Goal: Use online tool/utility: Utilize a website feature to perform a specific function

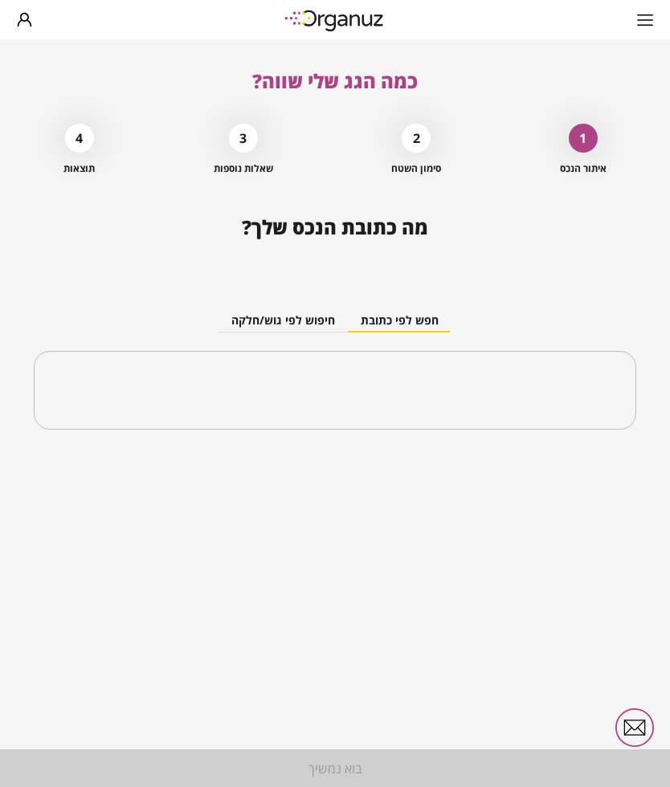
click at [479, 387] on input "text" at bounding box center [341, 390] width 553 height 40
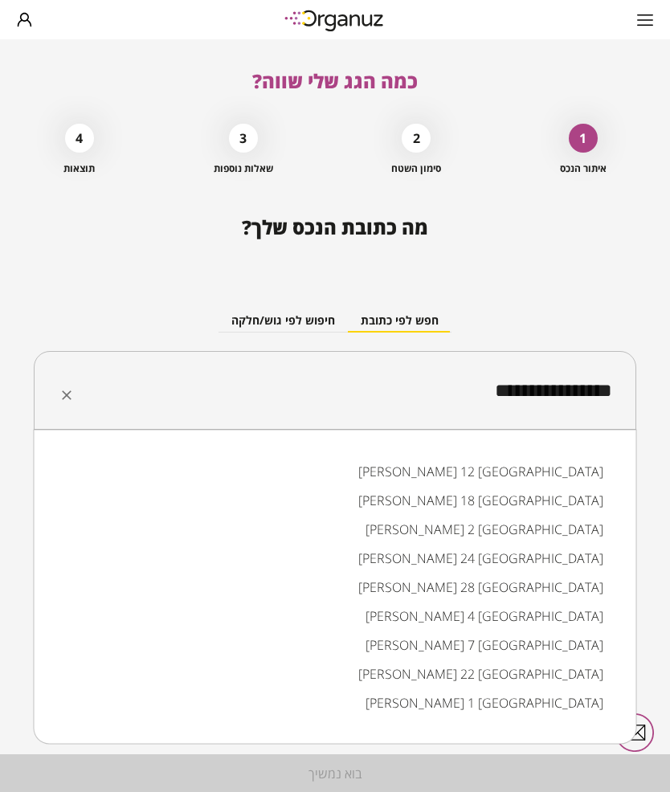
click at [574, 464] on li "[PERSON_NAME] 12 [GEOGRAPHIC_DATA]" at bounding box center [335, 471] width 561 height 29
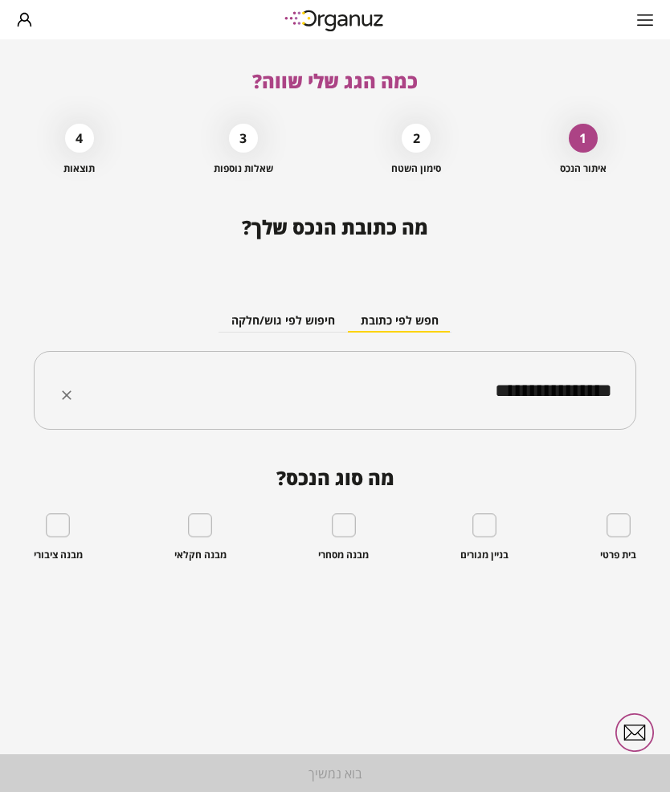
type input "**********"
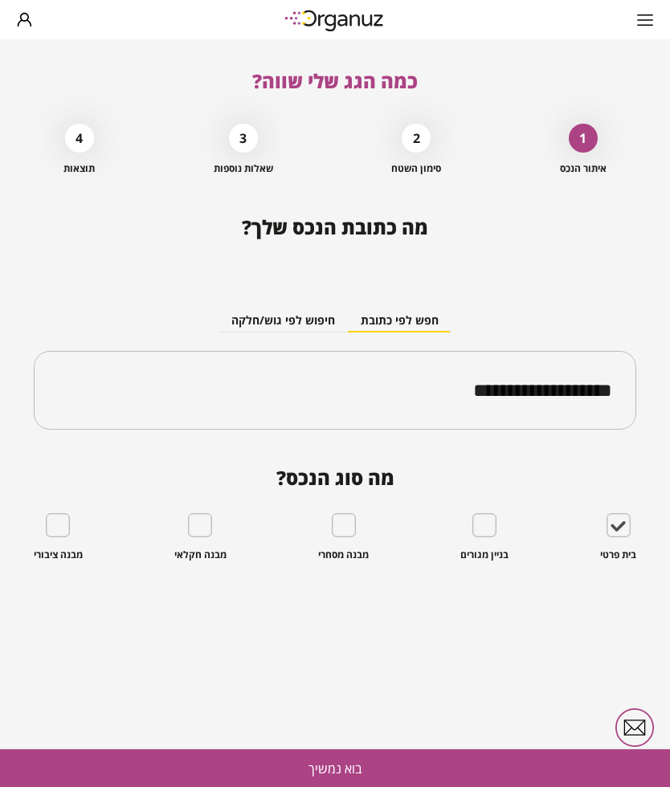
click at [362, 765] on button "בוא נמשיך" at bounding box center [335, 768] width 670 height 38
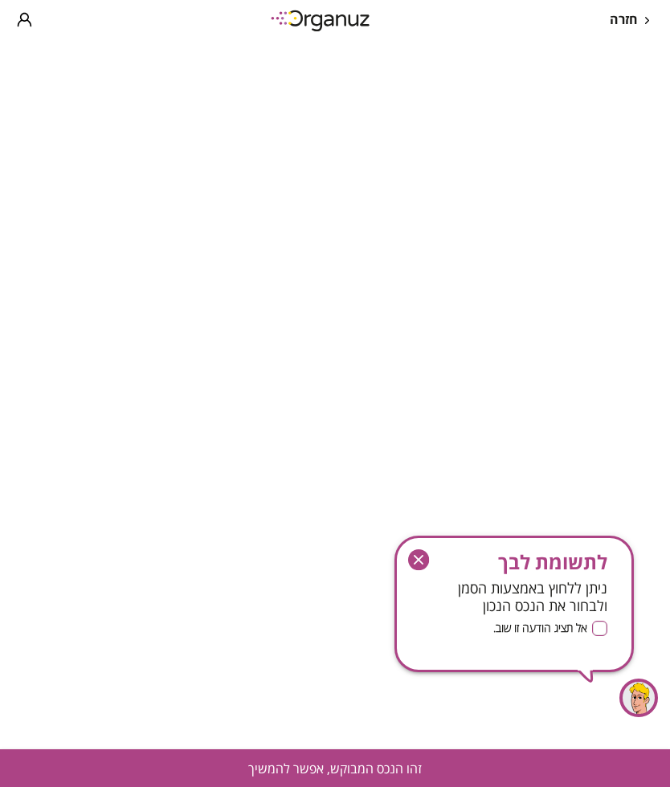
click at [427, 553] on icon "button" at bounding box center [419, 560] width 22 height 22
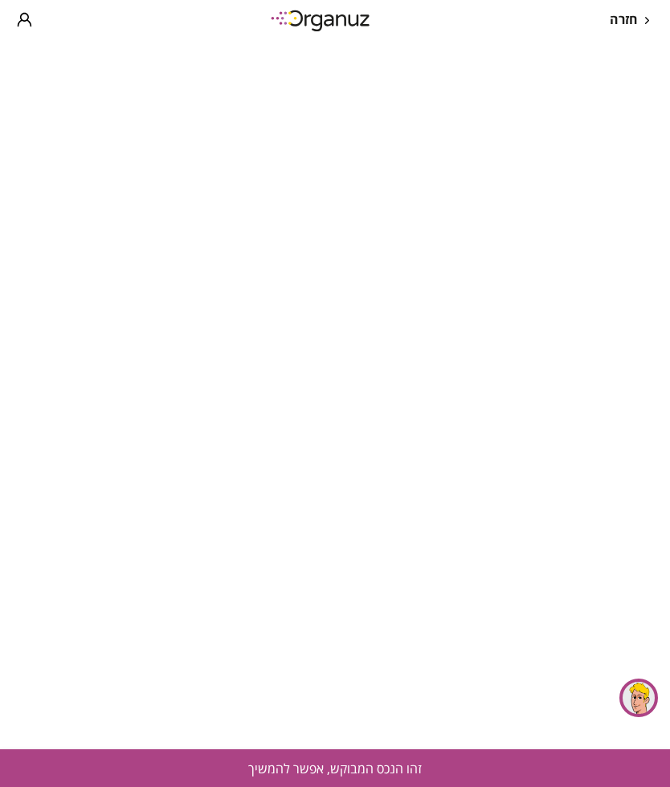
click at [350, 773] on button "זהו הנכס המבוקש, אפשר להמשיך" at bounding box center [335, 768] width 670 height 38
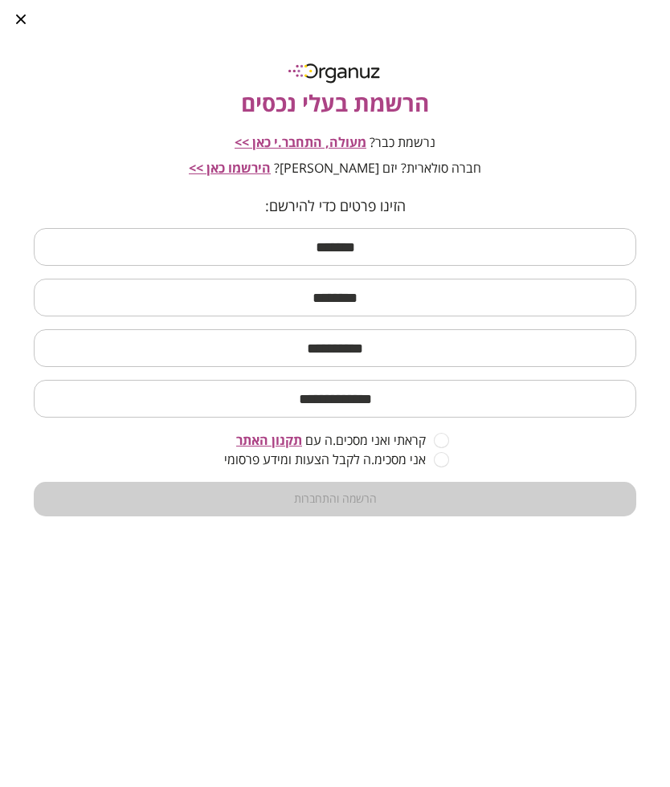
click at [382, 246] on input "text" at bounding box center [335, 246] width 603 height 47
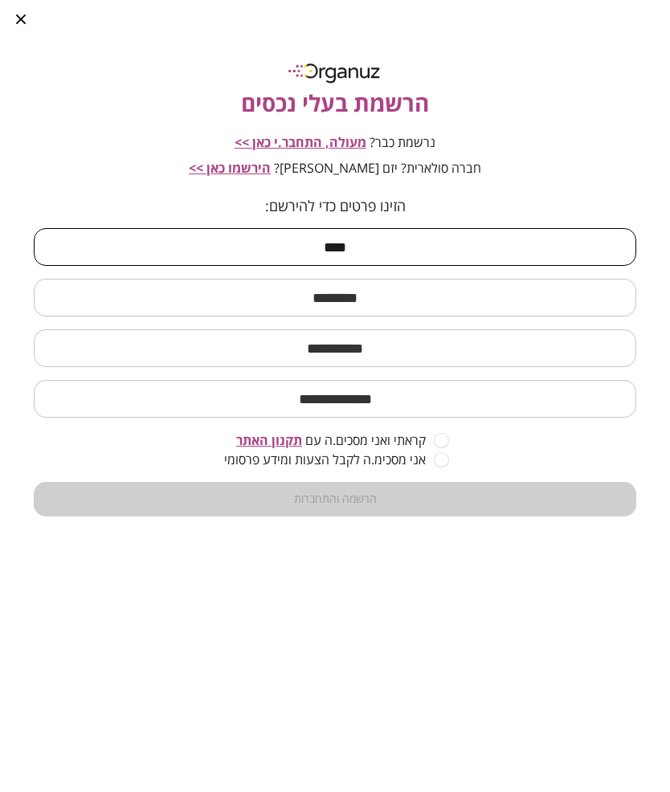
type input "****"
click at [406, 289] on input "text" at bounding box center [335, 297] width 603 height 47
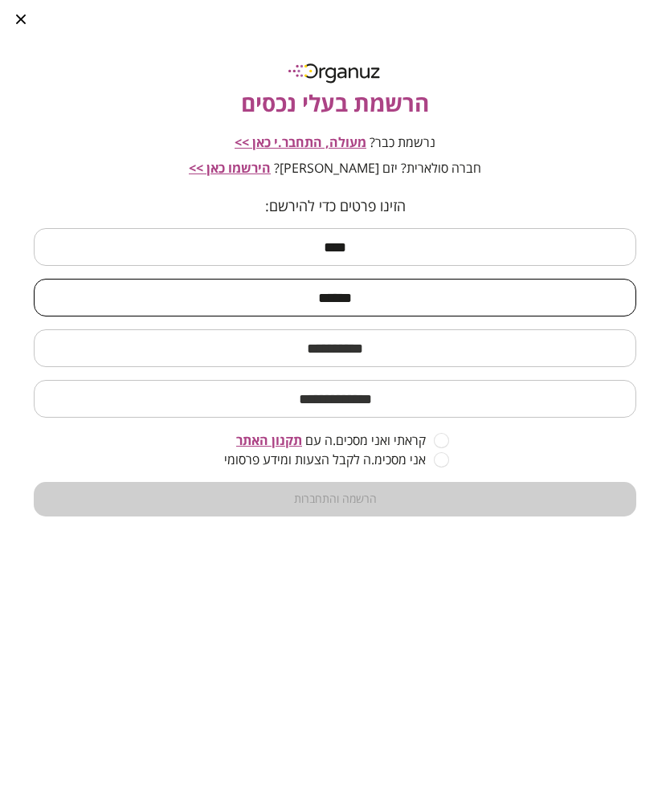
type input "******"
click at [394, 342] on input "text" at bounding box center [335, 347] width 603 height 47
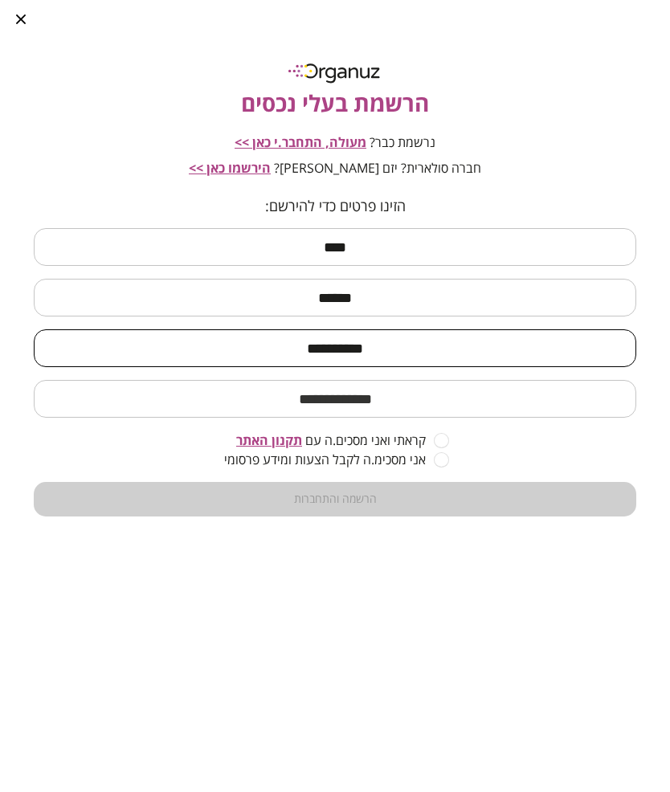
type input "**********"
click at [388, 390] on input "email" at bounding box center [335, 398] width 603 height 47
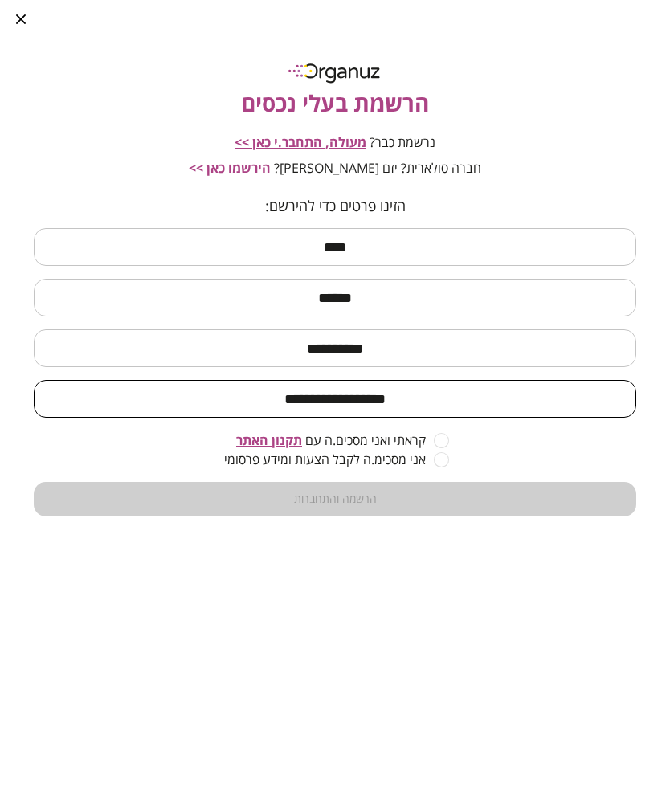
type input "**********"
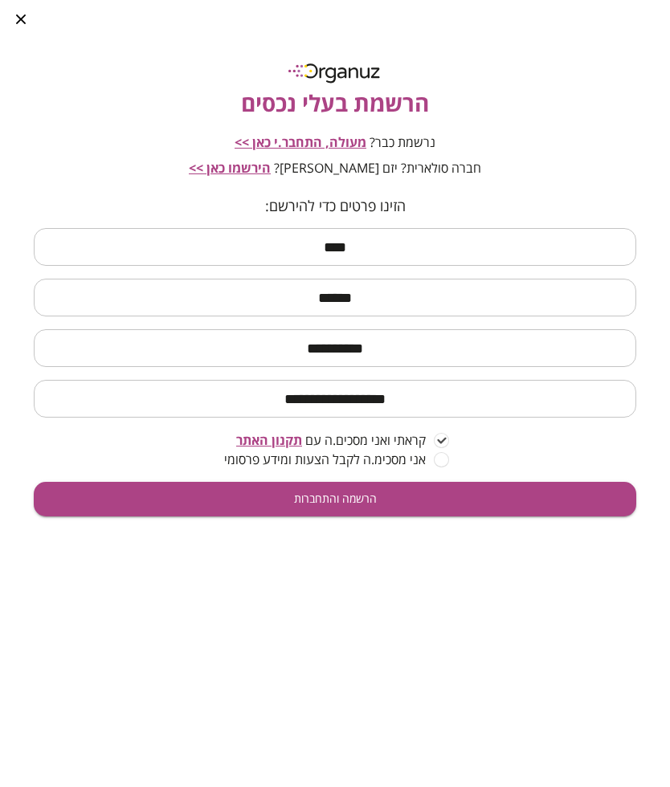
click at [387, 498] on button "הרשמה והתחברות" at bounding box center [335, 499] width 603 height 35
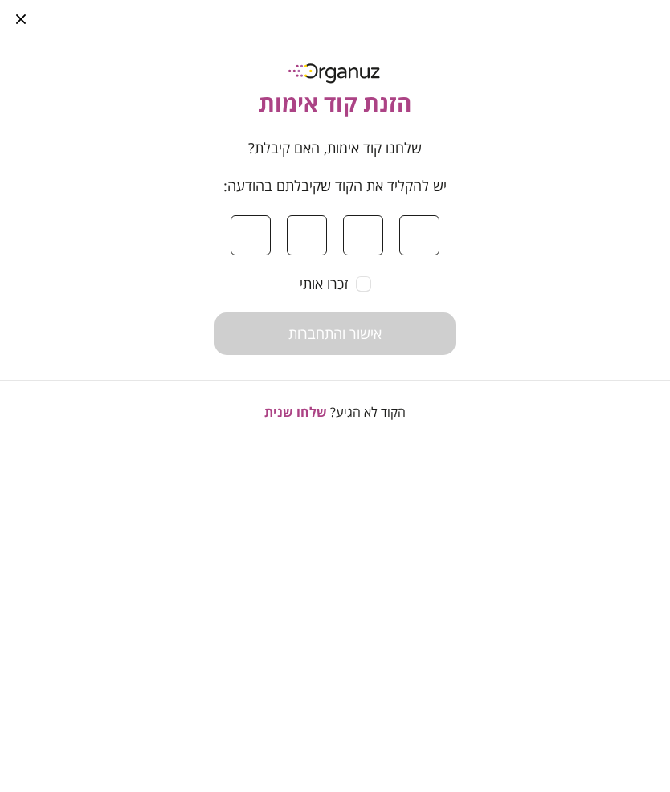
type input "*"
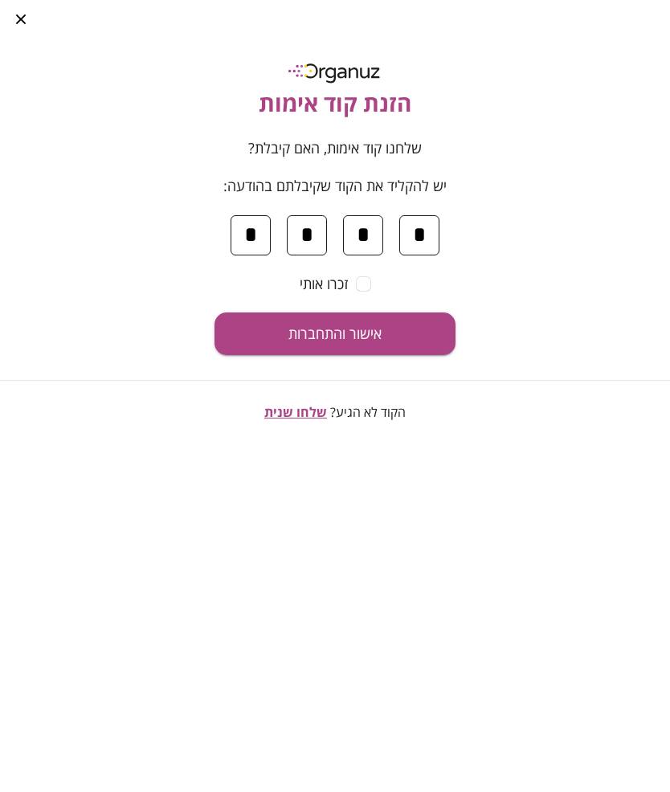
type input "*"
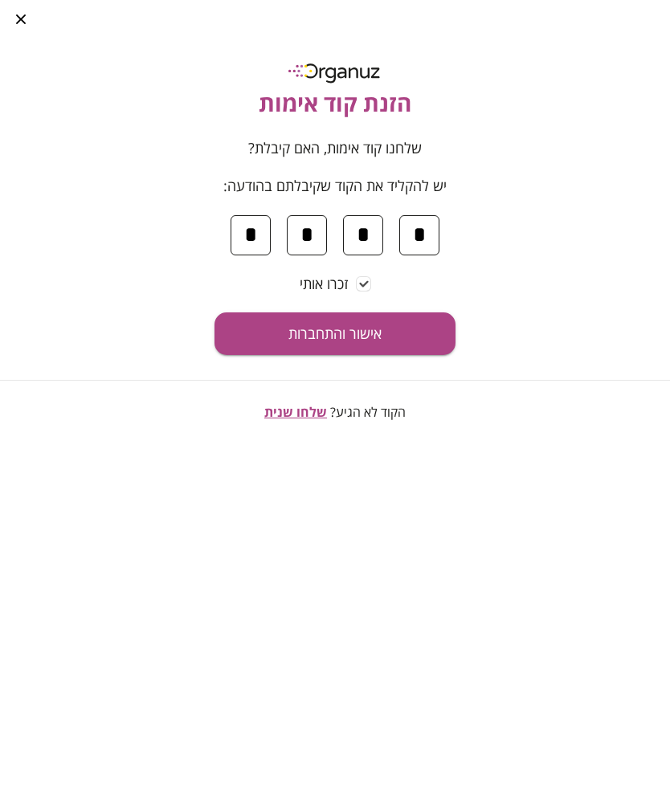
click at [377, 333] on span "אישור והתחברות" at bounding box center [334, 334] width 93 height 18
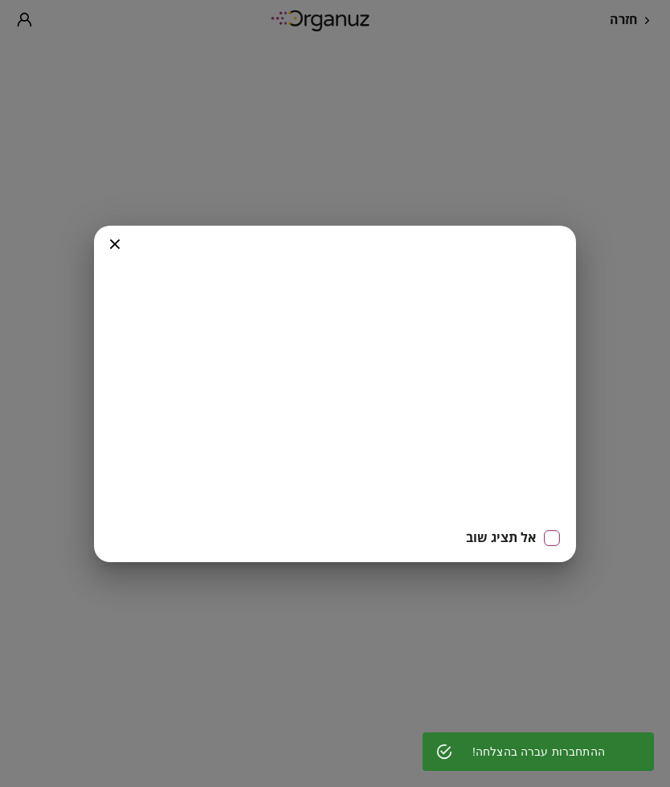
click at [110, 249] on icon "button" at bounding box center [115, 244] width 10 height 10
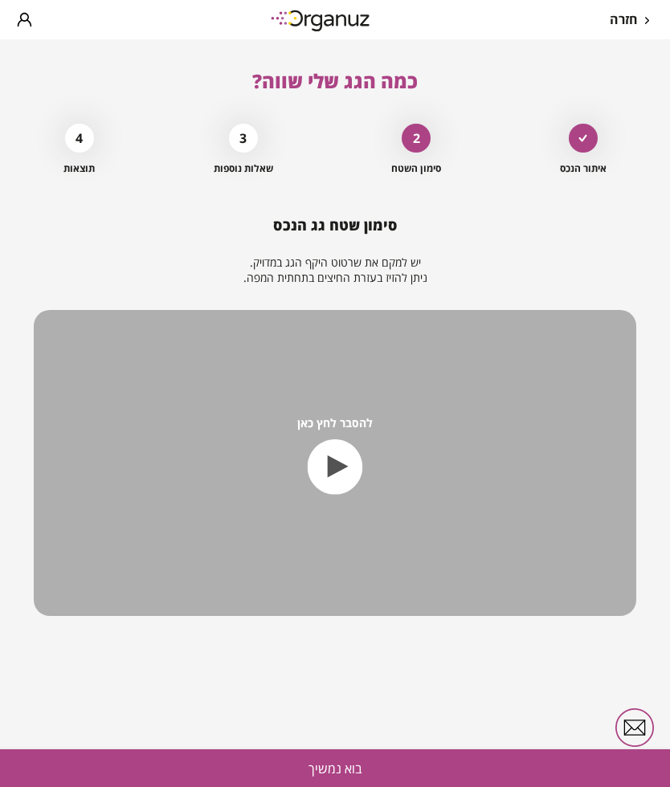
scroll to position [52, 0]
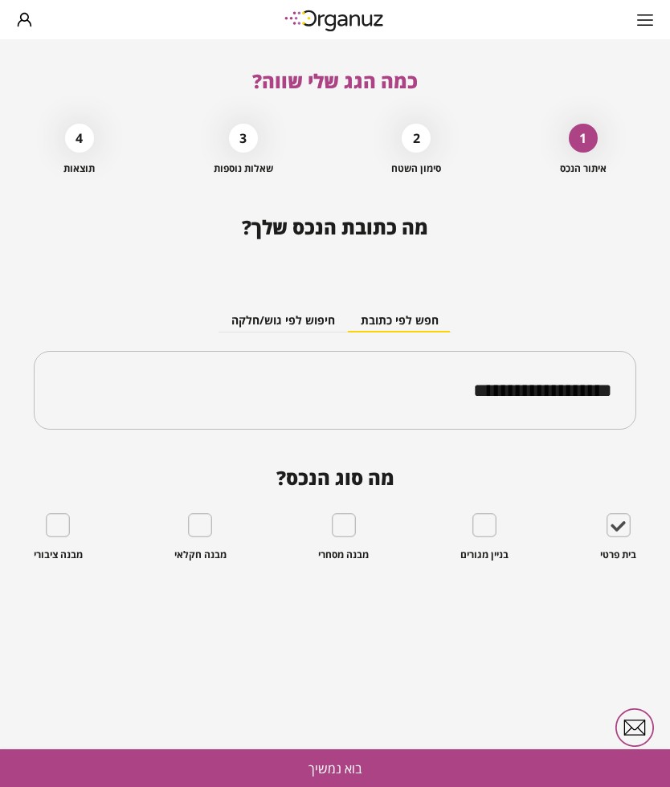
click at [451, 774] on button "בוא נמשיך" at bounding box center [335, 768] width 670 height 38
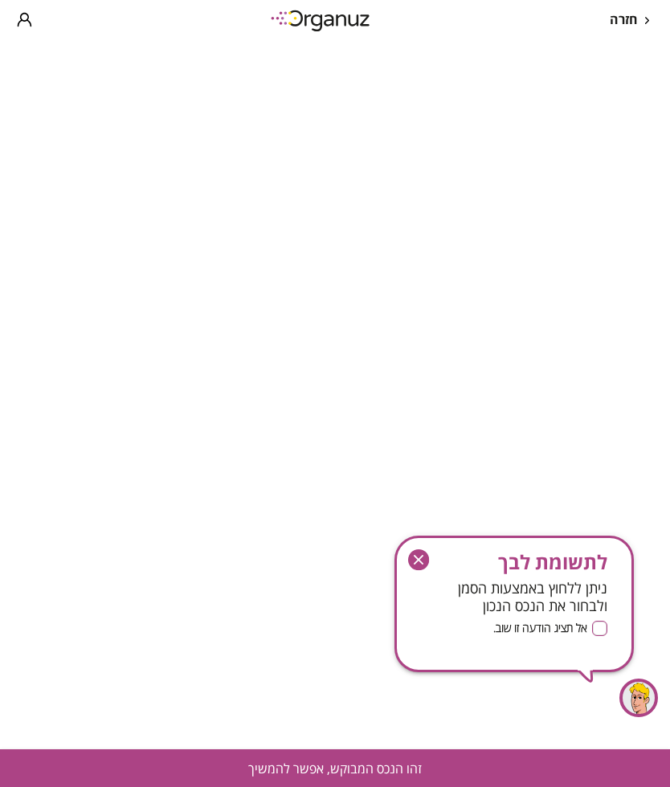
click at [642, 3] on div "חזרה" at bounding box center [335, 19] width 670 height 39
click at [626, 14] on span "חזרה" at bounding box center [624, 19] width 28 height 15
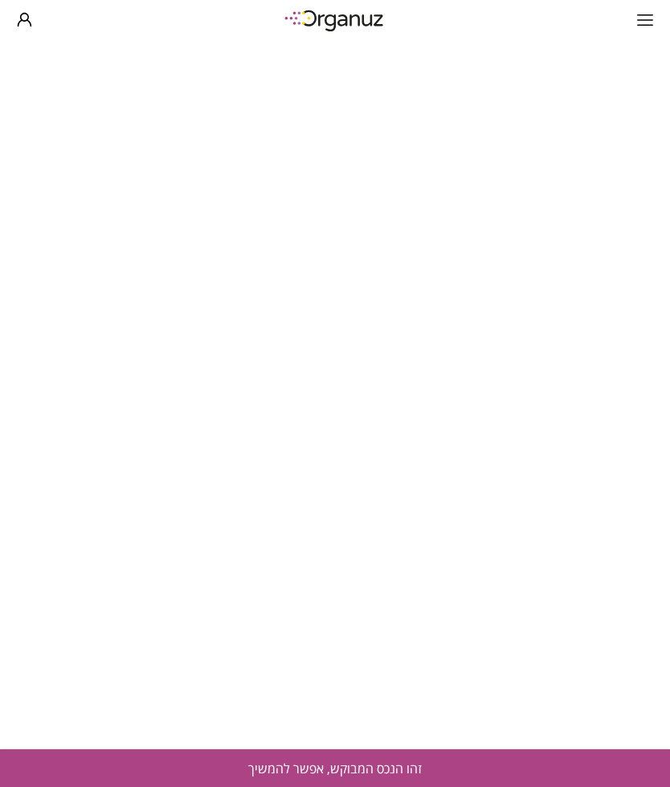
type input "**********"
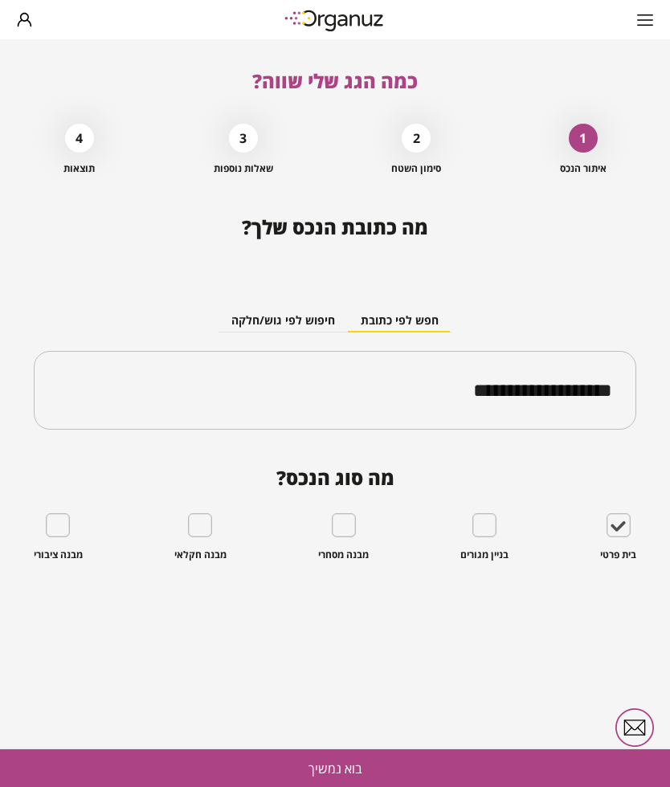
click at [442, 393] on input "**********" at bounding box center [341, 390] width 553 height 40
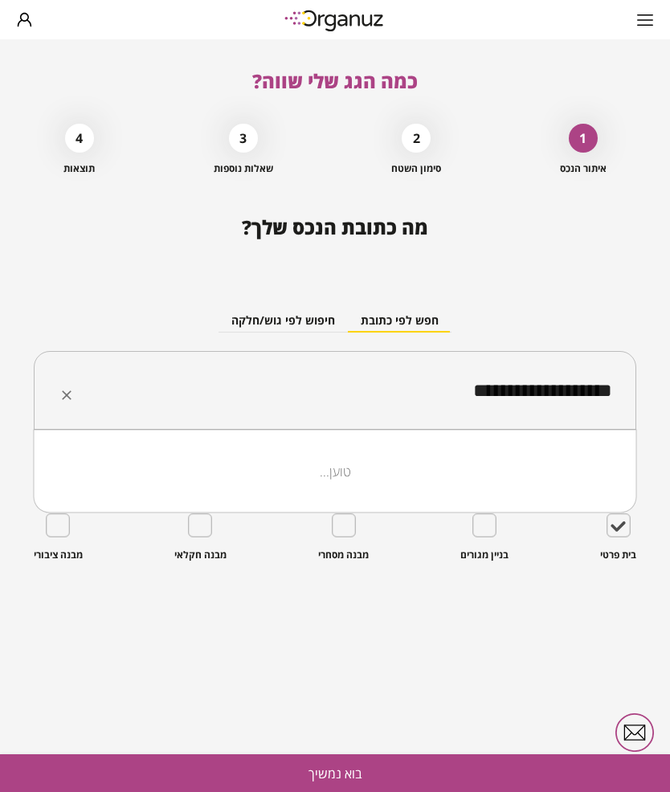
click at [585, 277] on div "**********" at bounding box center [335, 355] width 603 height 174
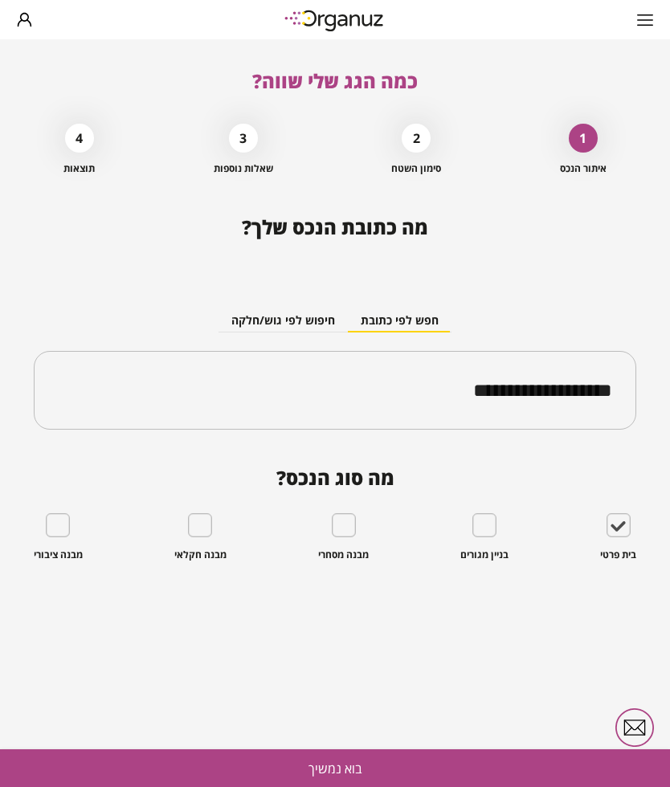
click at [356, 753] on button "בוא נמשיך" at bounding box center [335, 768] width 670 height 38
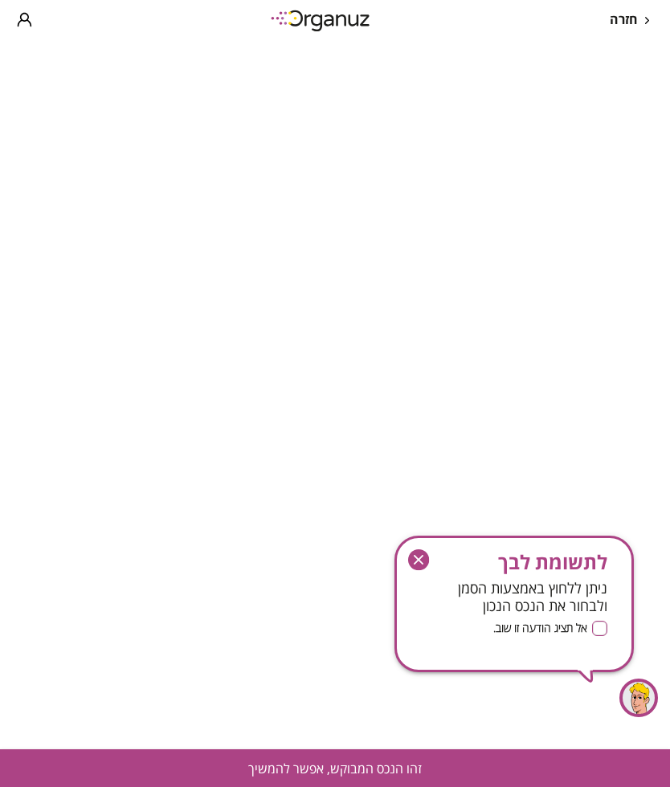
click at [626, 22] on span "חזרה" at bounding box center [624, 19] width 28 height 15
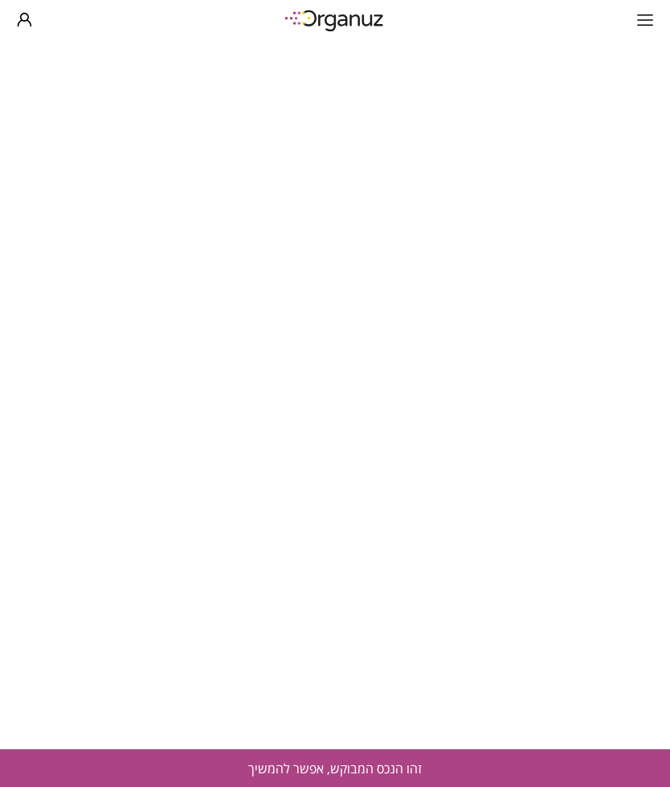
type input "**********"
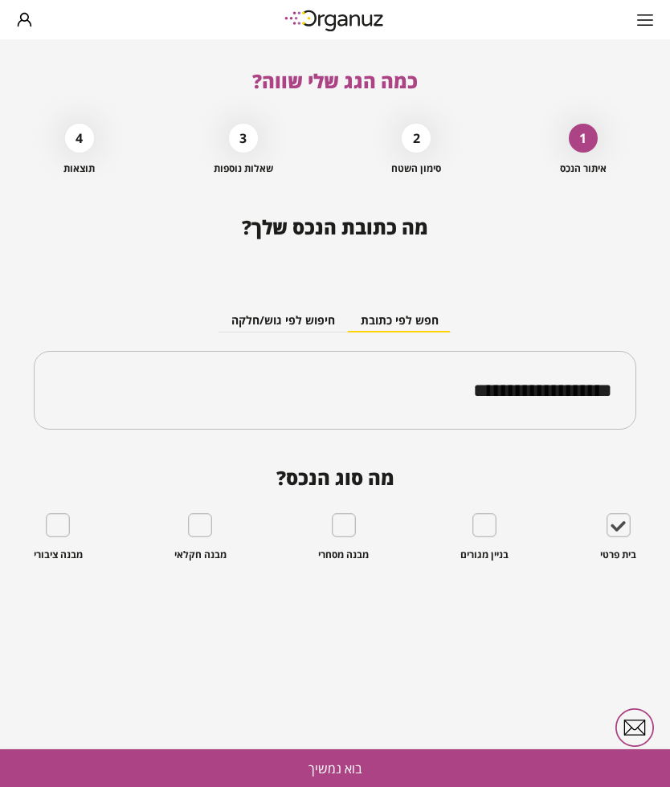
click at [473, 769] on button "בוא נמשיך" at bounding box center [335, 768] width 670 height 38
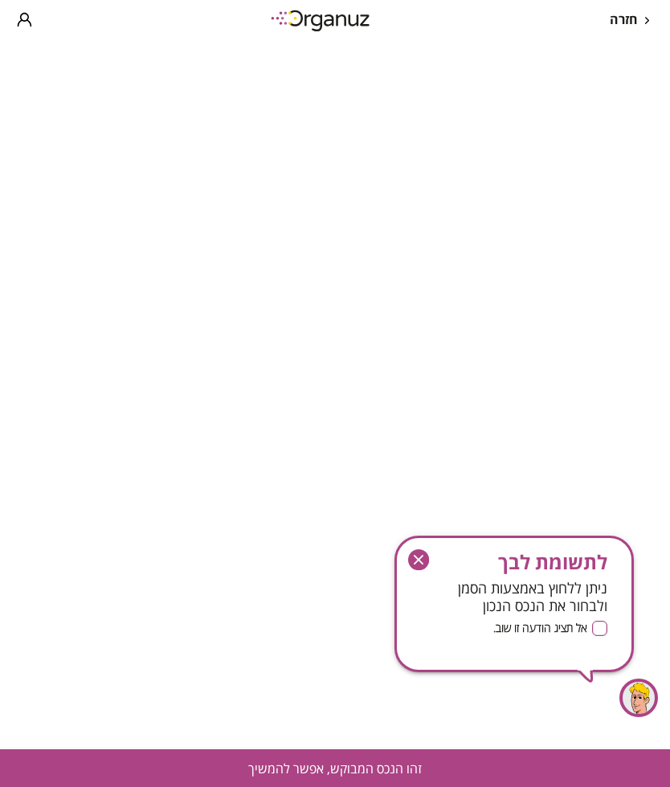
click at [415, 553] on icon "button" at bounding box center [418, 559] width 21 height 21
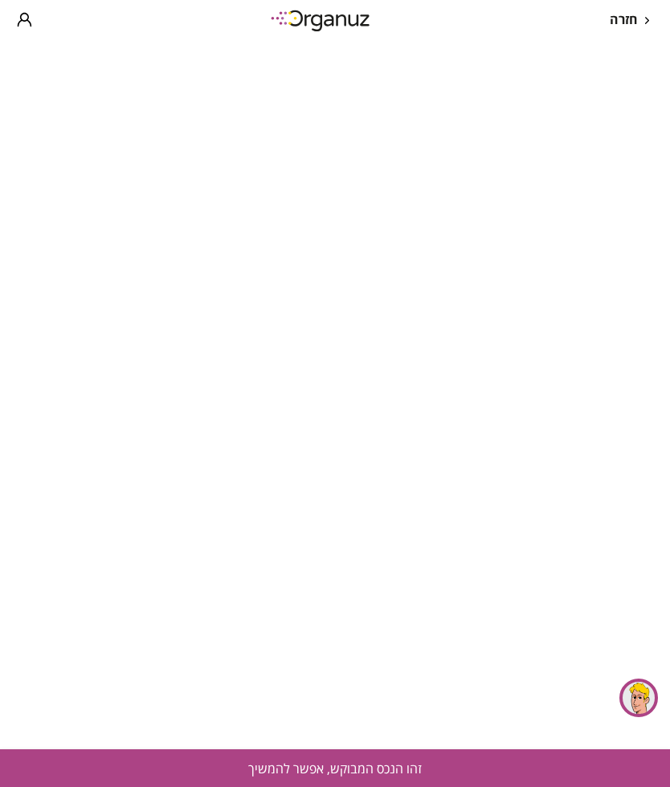
click at [462, 764] on button "זהו הנכס המבוקש, אפשר להמשיך" at bounding box center [335, 768] width 670 height 38
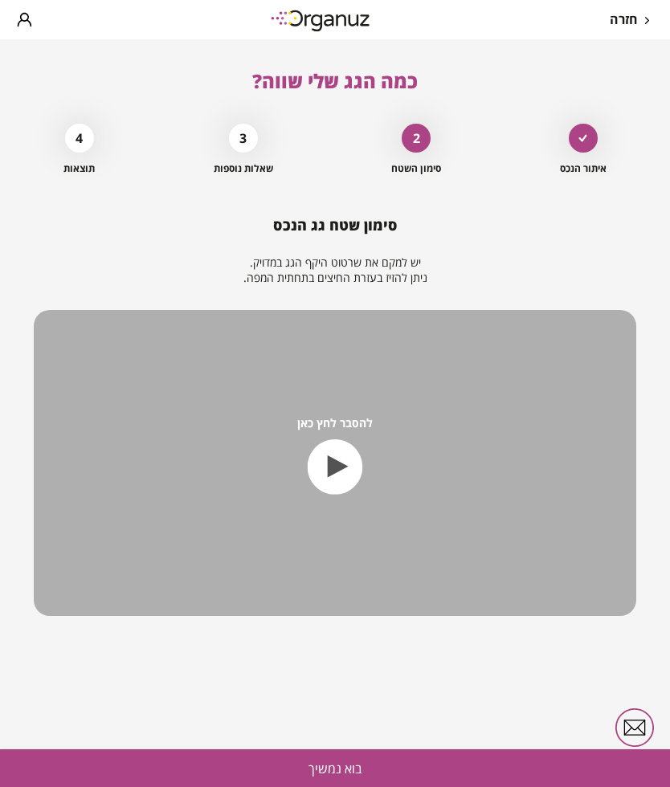
scroll to position [52, 0]
click at [578, 134] on icon at bounding box center [582, 138] width 9 height 8
click at [582, 134] on icon at bounding box center [582, 138] width 9 height 8
click at [641, 14] on div "חזרה" at bounding box center [631, 19] width 43 height 15
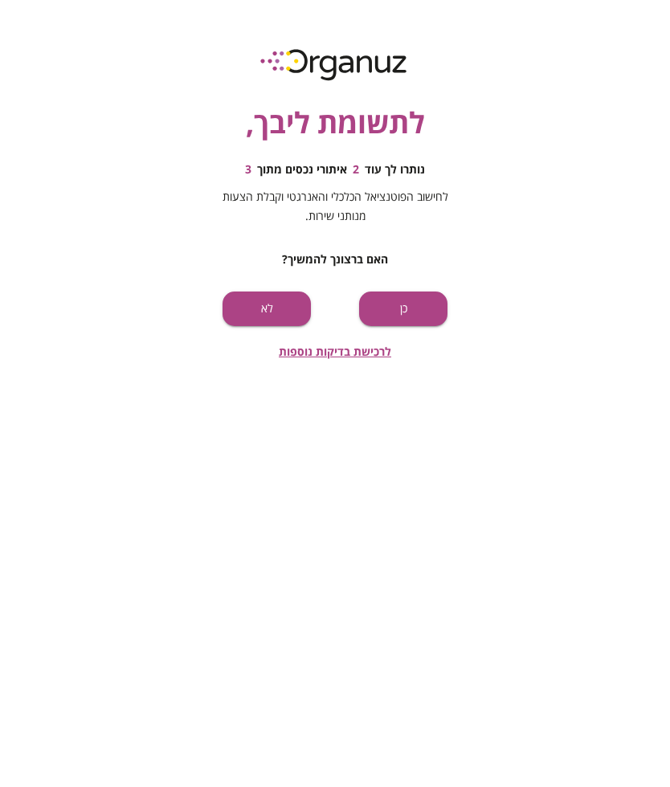
click at [414, 306] on button "כן" at bounding box center [403, 309] width 88 height 35
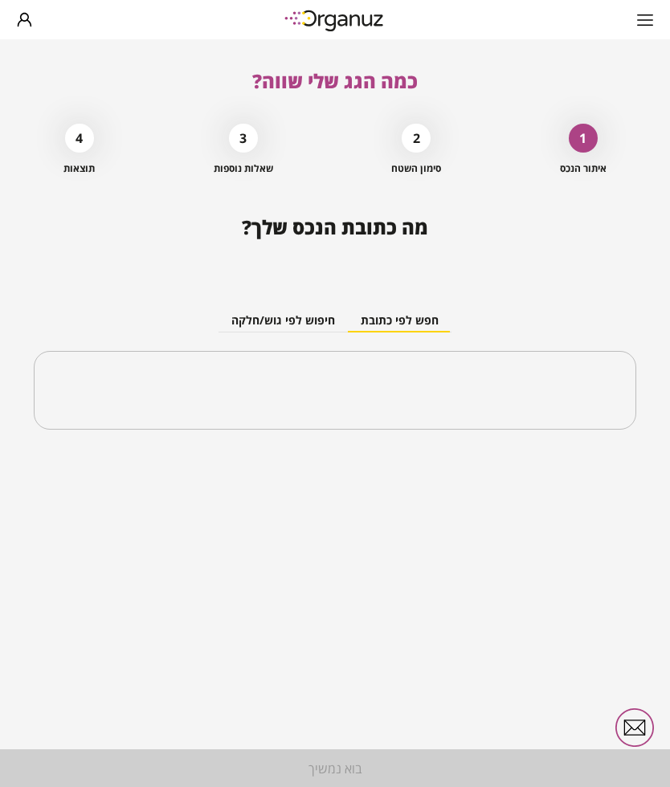
click at [573, 385] on input "text" at bounding box center [341, 390] width 553 height 40
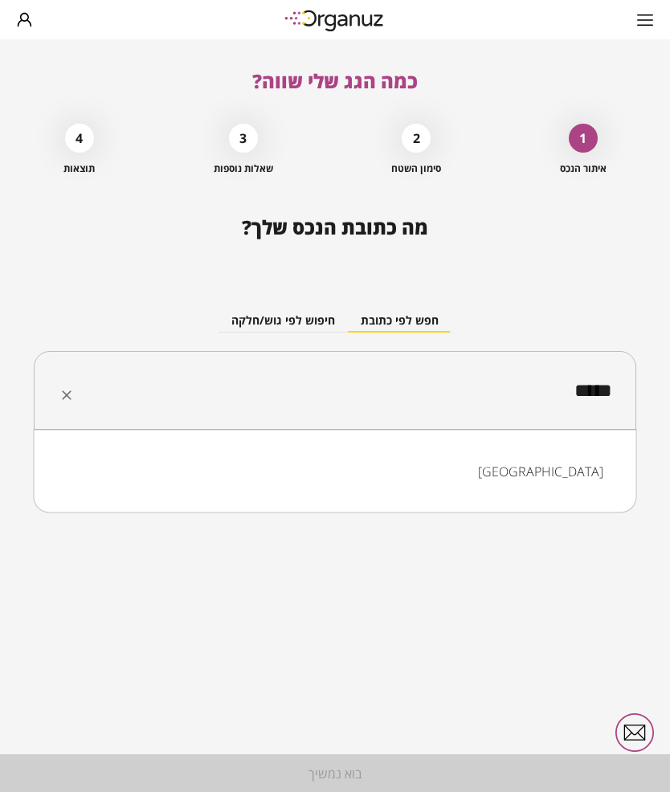
click at [586, 468] on li "[GEOGRAPHIC_DATA]" at bounding box center [335, 471] width 561 height 29
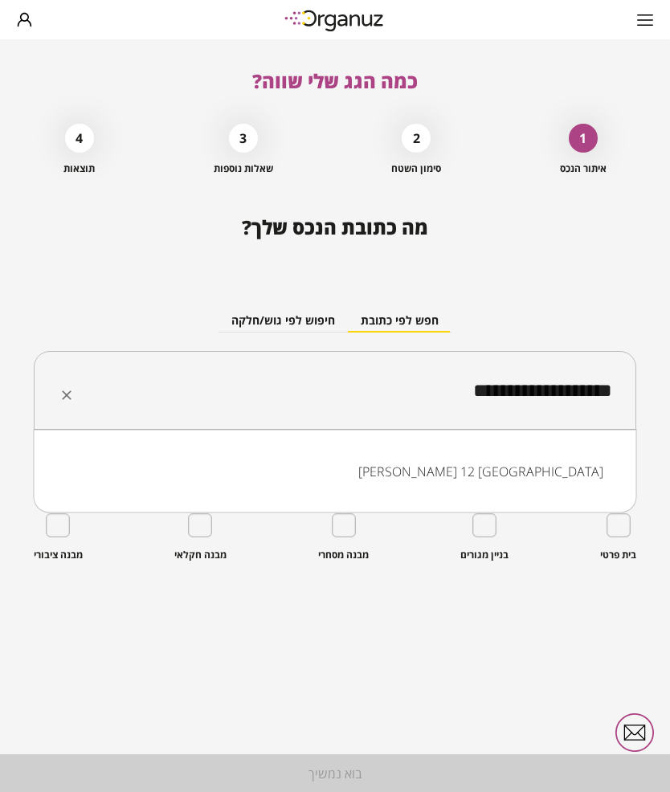
click at [575, 464] on li "[PERSON_NAME] 12 [GEOGRAPHIC_DATA]" at bounding box center [335, 471] width 561 height 29
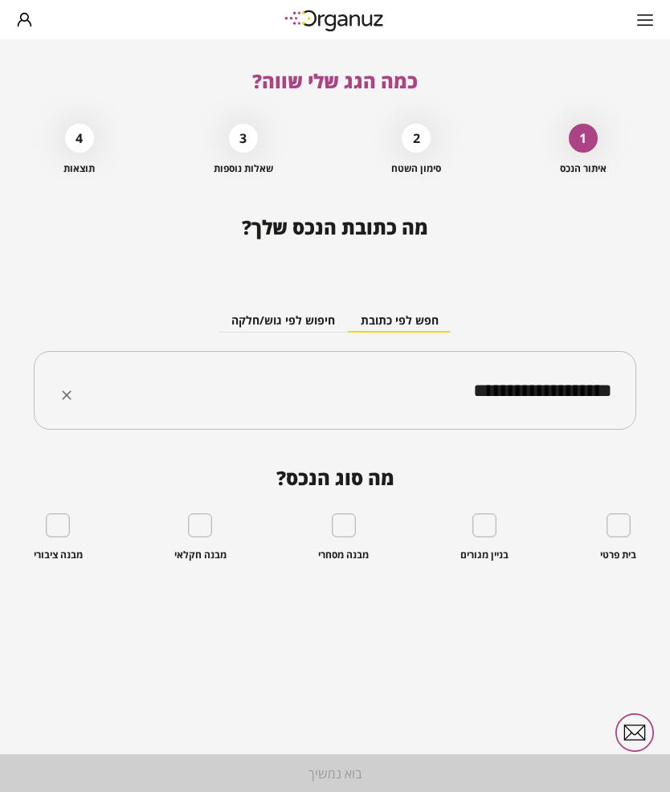
type input "**********"
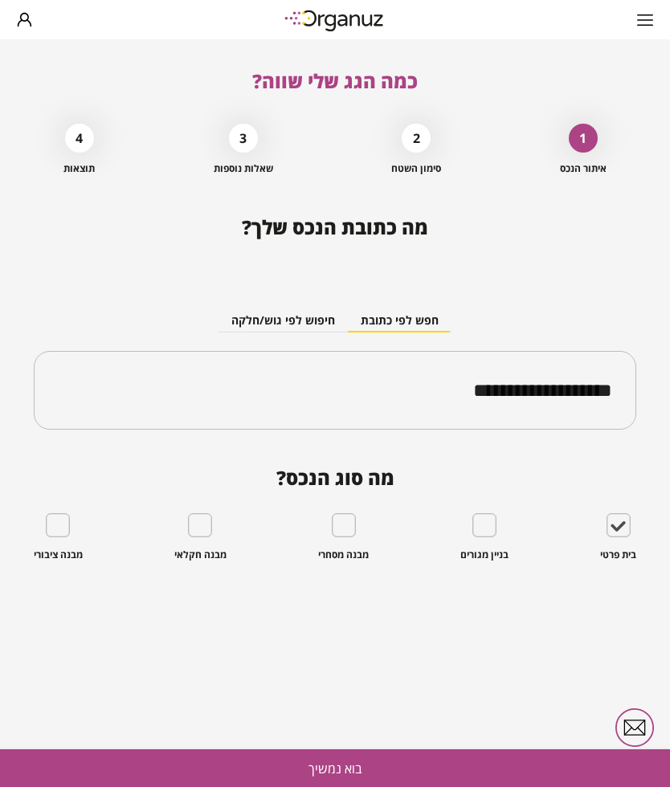
click at [373, 757] on button "בוא נמשיך" at bounding box center [335, 768] width 670 height 38
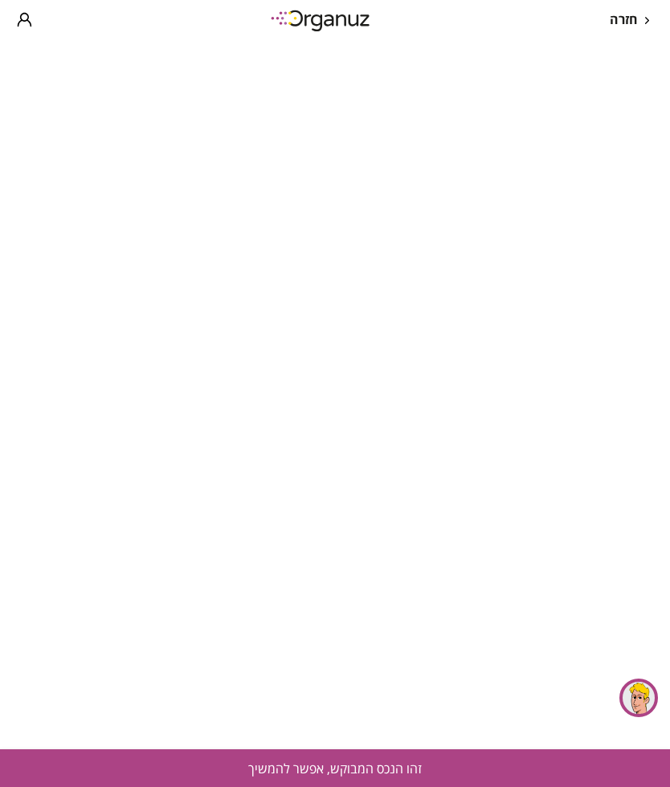
click at [385, 769] on button "זהו הנכס המבוקש, אפשר להמשיך" at bounding box center [335, 768] width 670 height 38
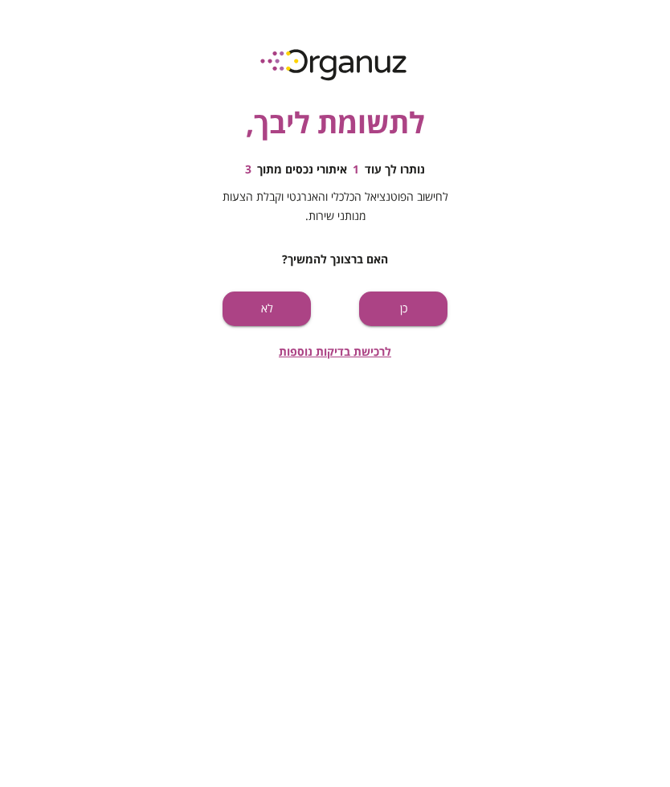
click at [425, 312] on button "כן" at bounding box center [403, 309] width 88 height 35
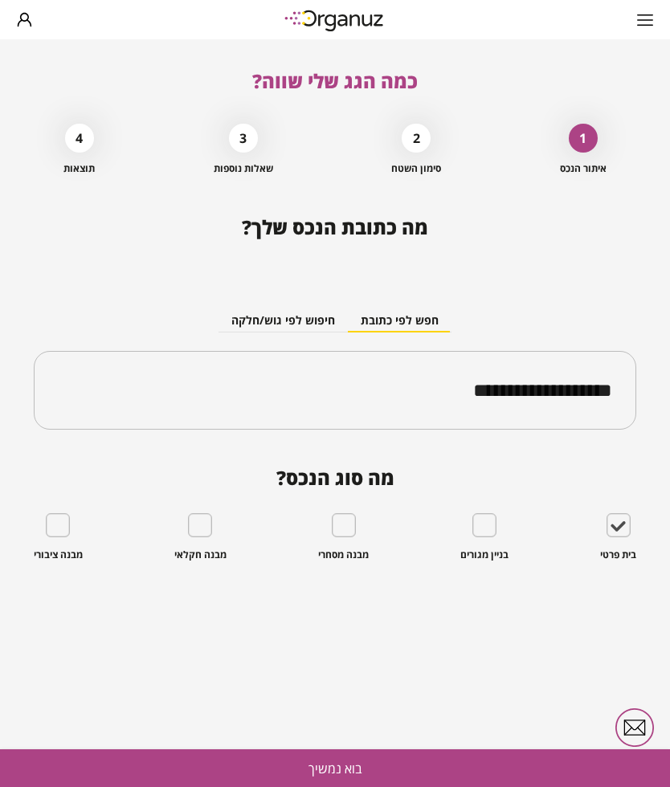
click at [379, 767] on button "בוא נמשיך" at bounding box center [335, 768] width 670 height 38
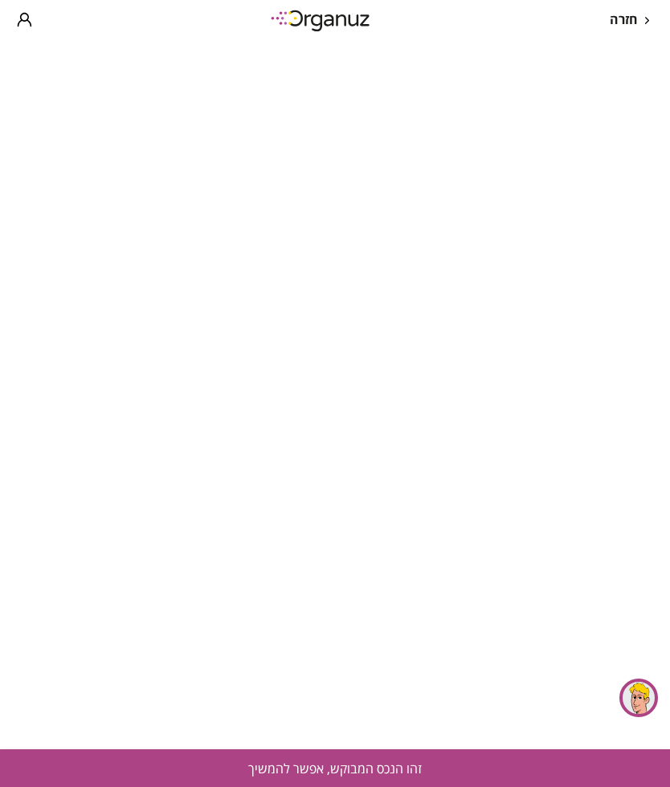
click at [363, 773] on button "זהו הנכס המבוקש, אפשר להמשיך" at bounding box center [335, 768] width 670 height 38
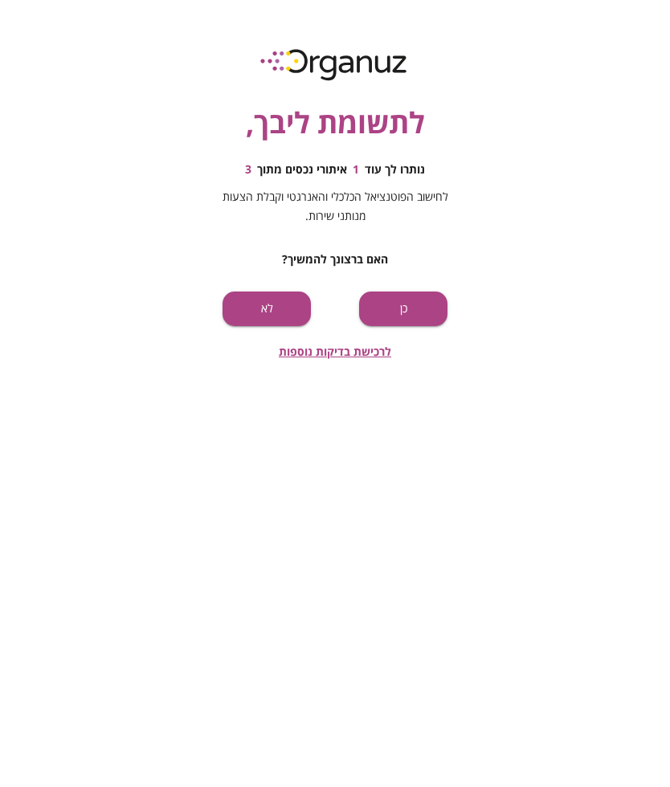
click at [397, 306] on button "כן" at bounding box center [403, 309] width 88 height 35
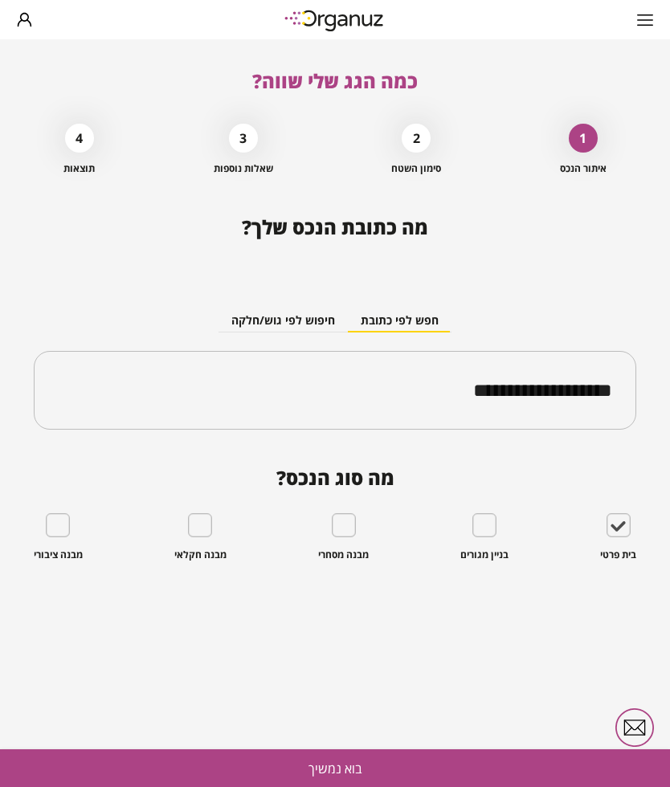
click at [352, 771] on button "בוא נמשיך" at bounding box center [335, 768] width 670 height 38
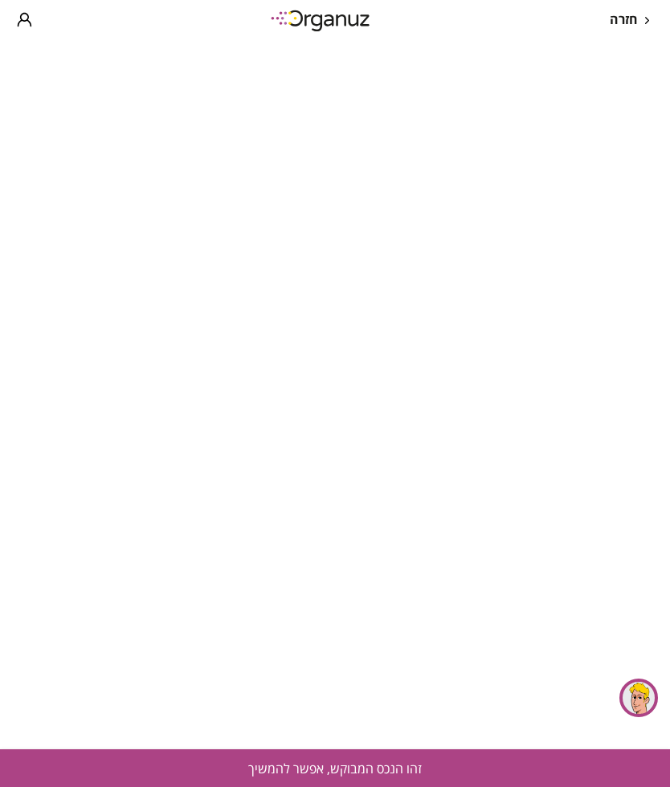
click at [324, 769] on button "זהו הנכס המבוקש, אפשר להמשיך" at bounding box center [335, 768] width 670 height 38
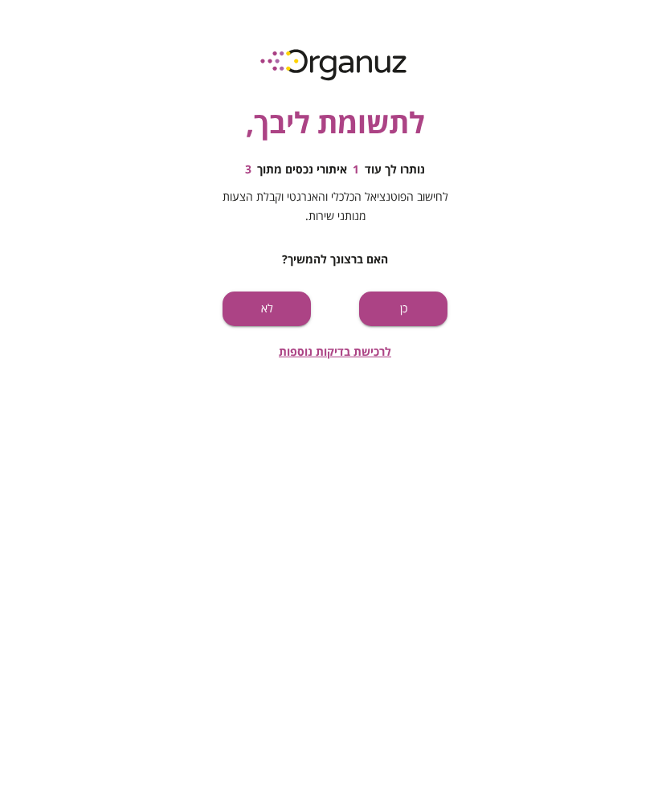
click at [415, 301] on button "כן" at bounding box center [403, 309] width 88 height 35
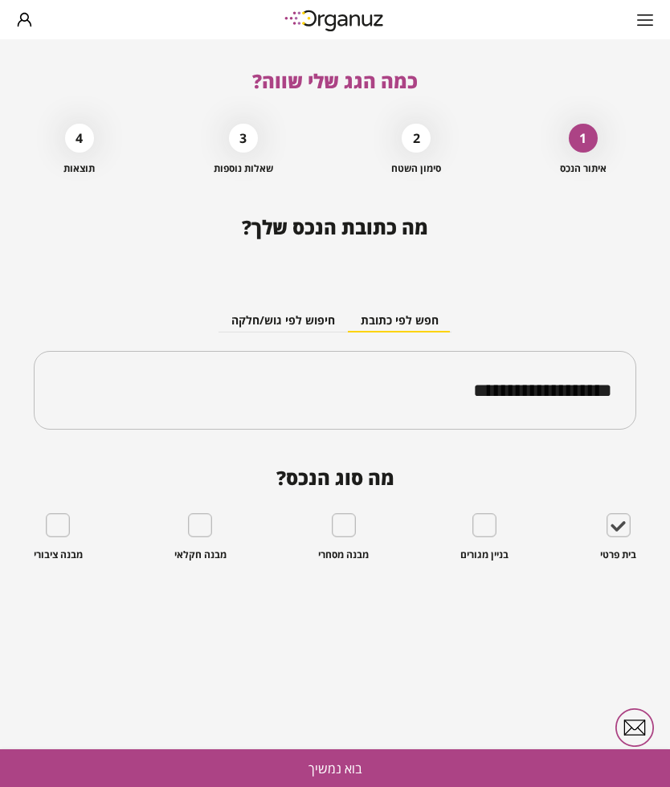
click at [361, 757] on button "בוא נמשיך" at bounding box center [335, 768] width 670 height 38
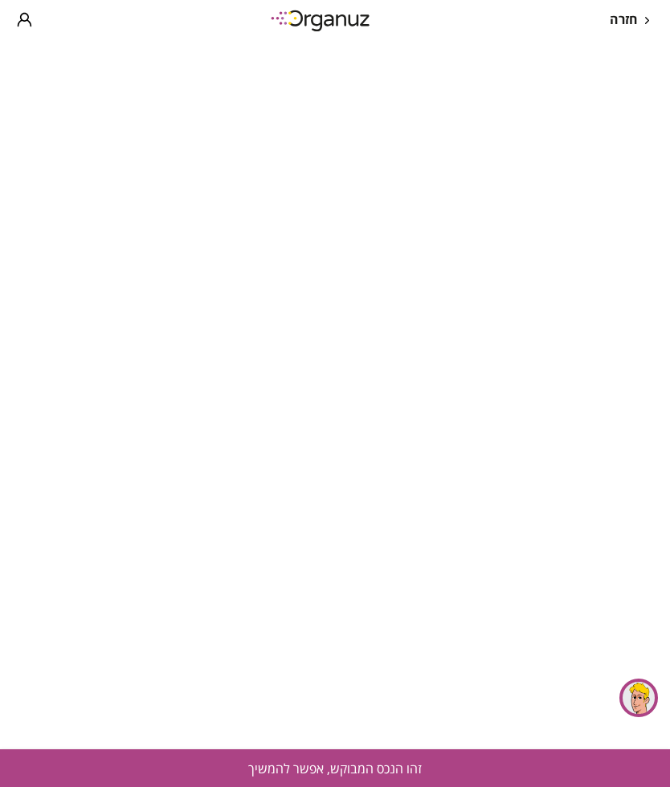
click at [391, 758] on button "זהו הנכס המבוקש, אפשר להמשיך" at bounding box center [335, 768] width 670 height 38
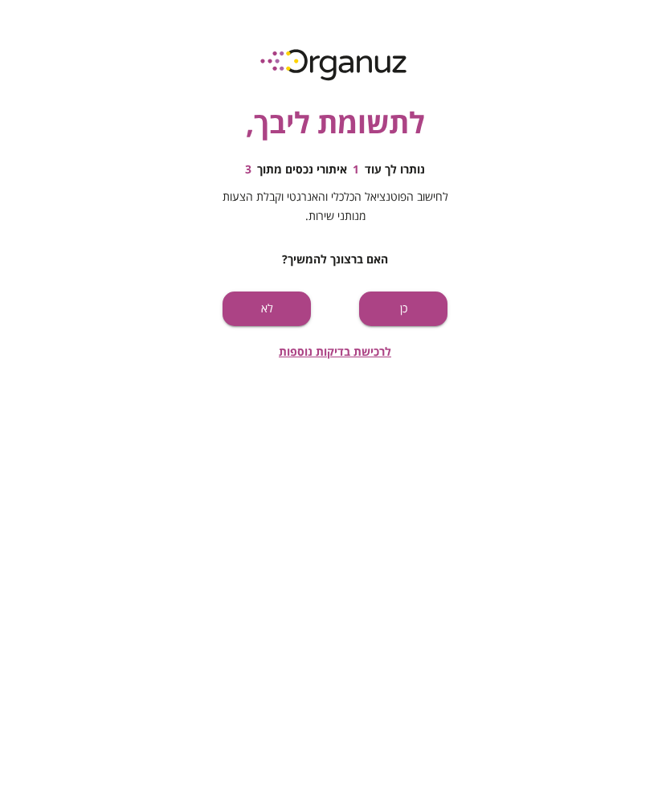
click at [407, 298] on button "כן" at bounding box center [403, 309] width 88 height 35
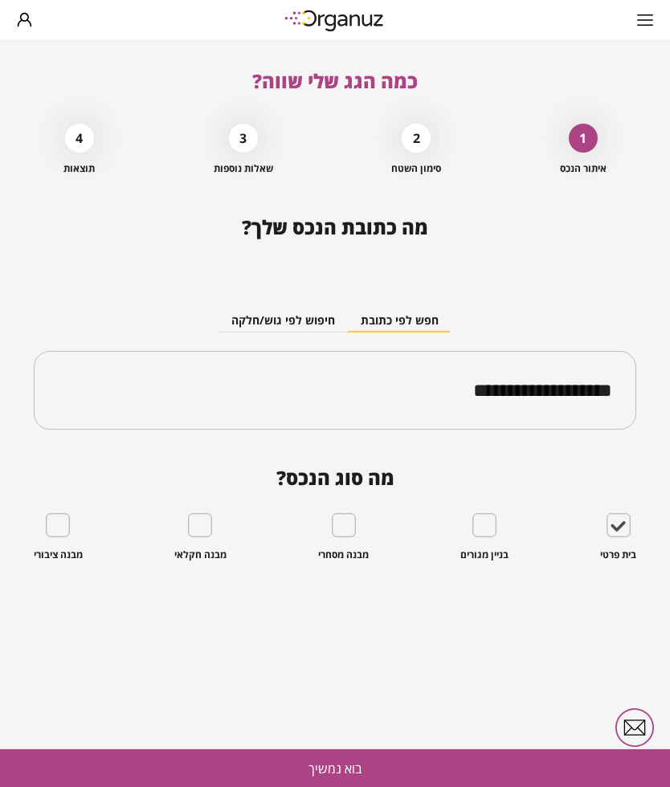
click at [362, 773] on button "בוא נמשיך" at bounding box center [335, 768] width 670 height 38
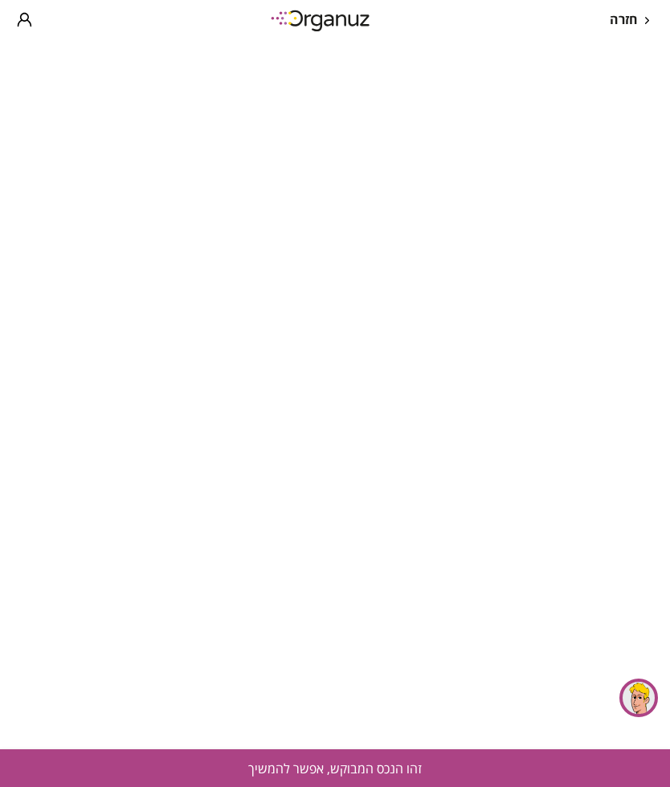
click at [362, 763] on button "זהו הנכס המבוקש, אפשר להמשיך" at bounding box center [335, 768] width 670 height 38
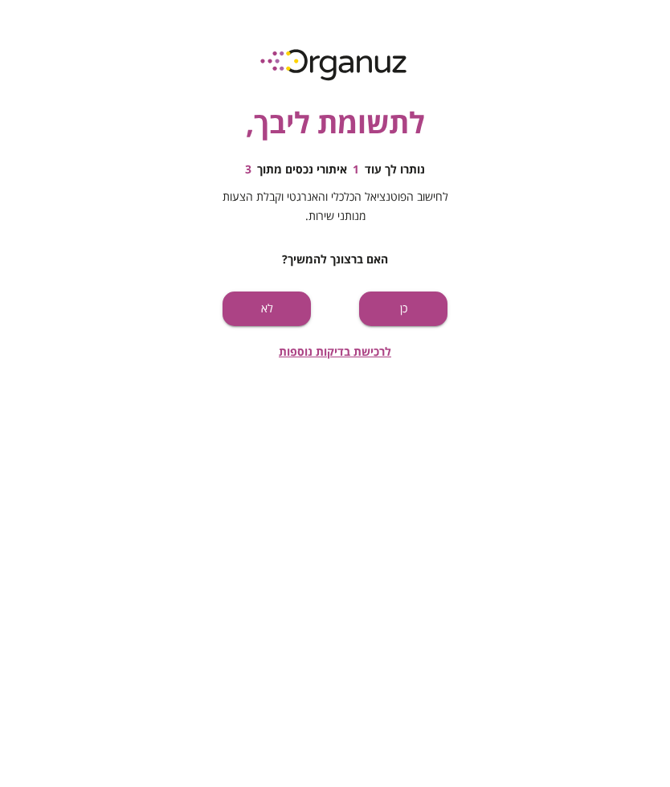
click at [404, 309] on button "כן" at bounding box center [403, 309] width 88 height 35
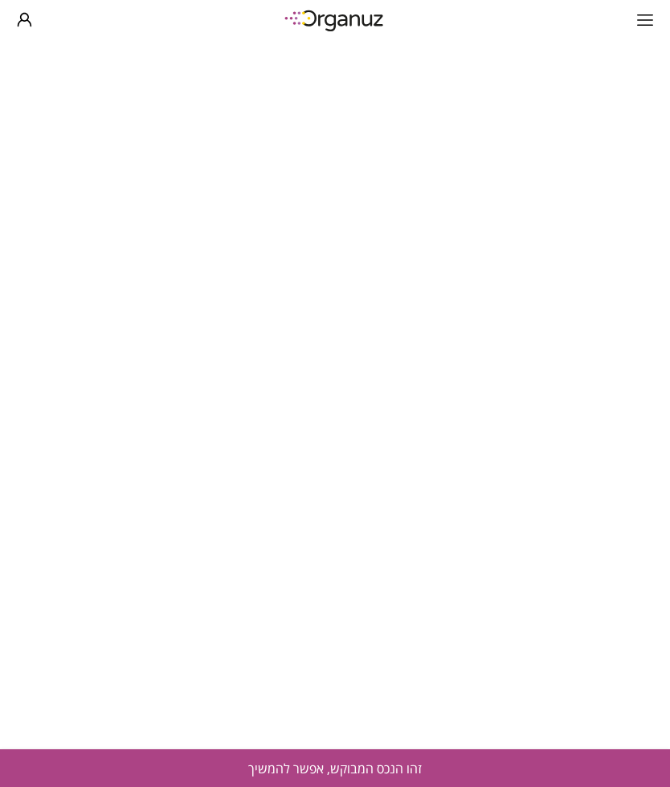
type input "**********"
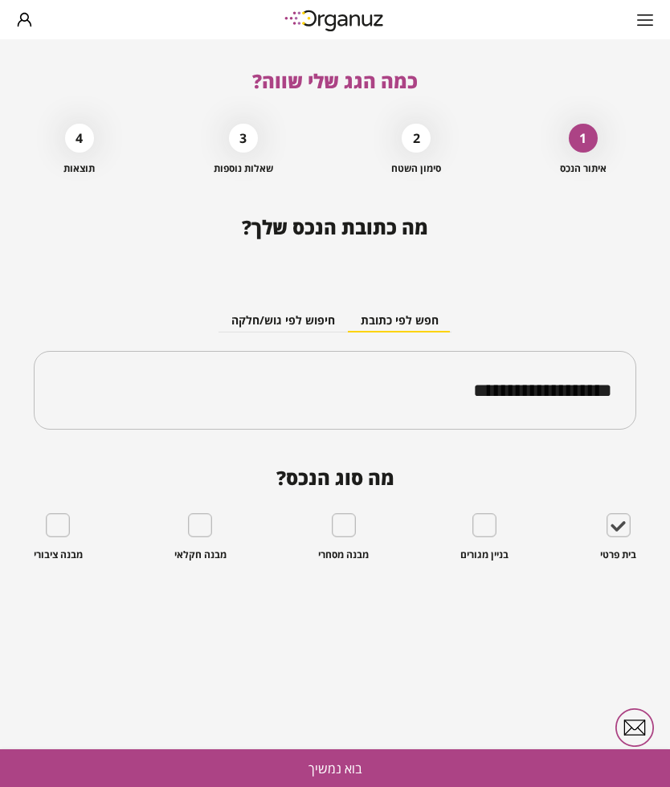
click at [365, 754] on button "בוא נמשיך" at bounding box center [335, 768] width 670 height 38
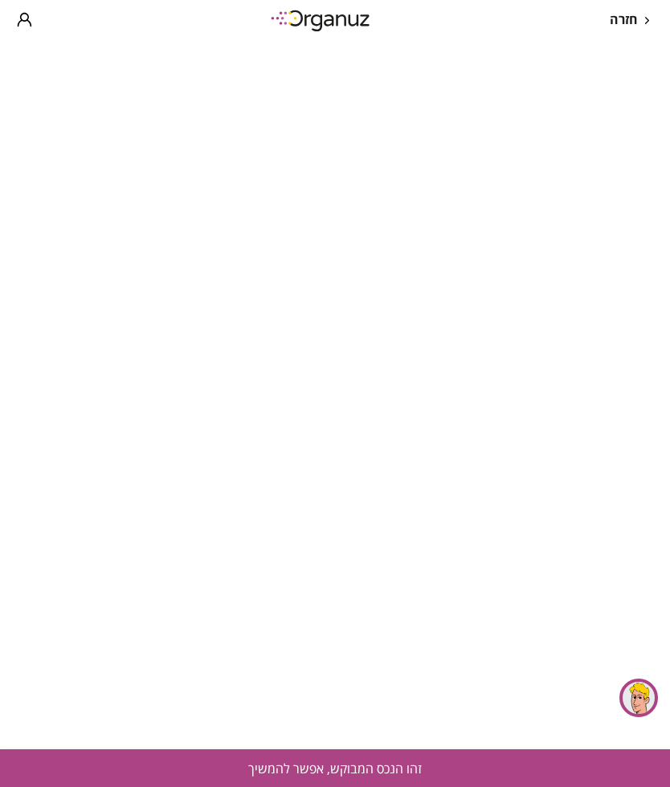
click at [363, 769] on button "זהו הנכס המבוקש, אפשר להמשיך" at bounding box center [335, 768] width 670 height 38
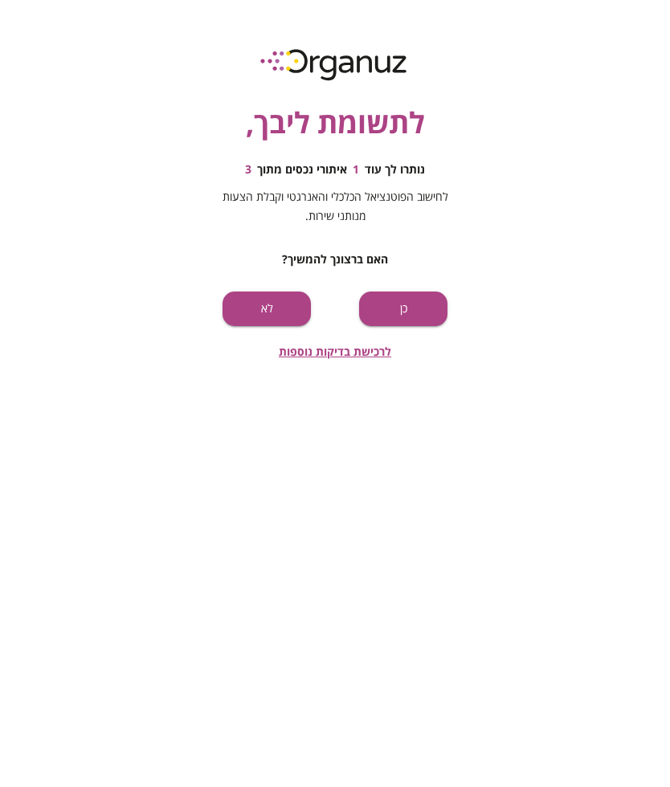
click at [373, 293] on button "כן" at bounding box center [403, 309] width 88 height 35
